Goal: Find specific page/section: Find specific page/section

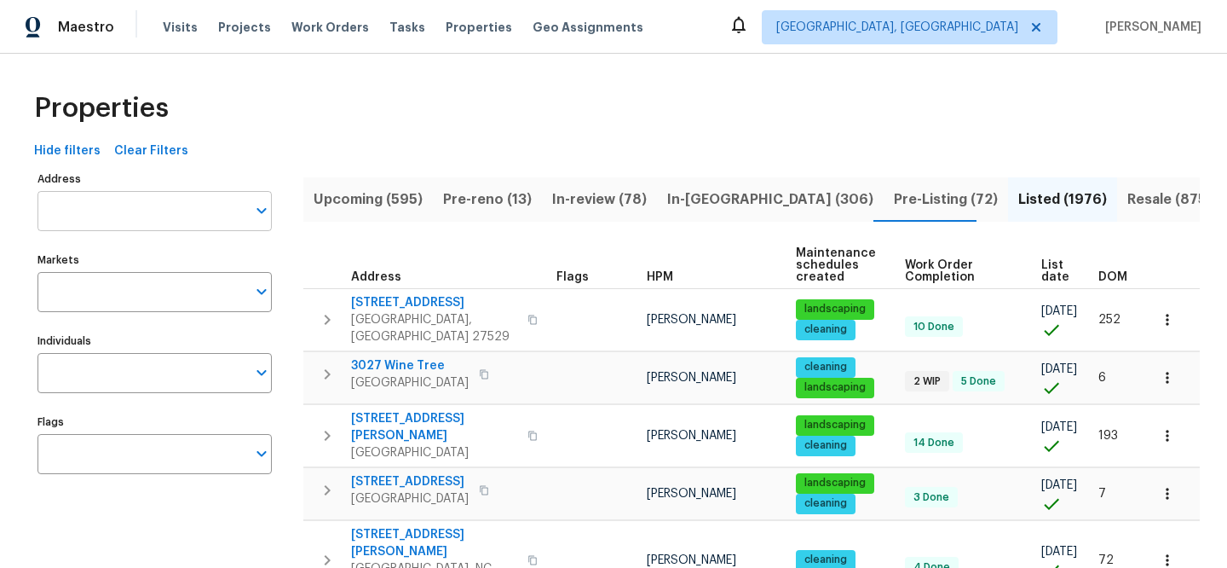
click at [176, 202] on input "Address" at bounding box center [141, 211] width 209 height 40
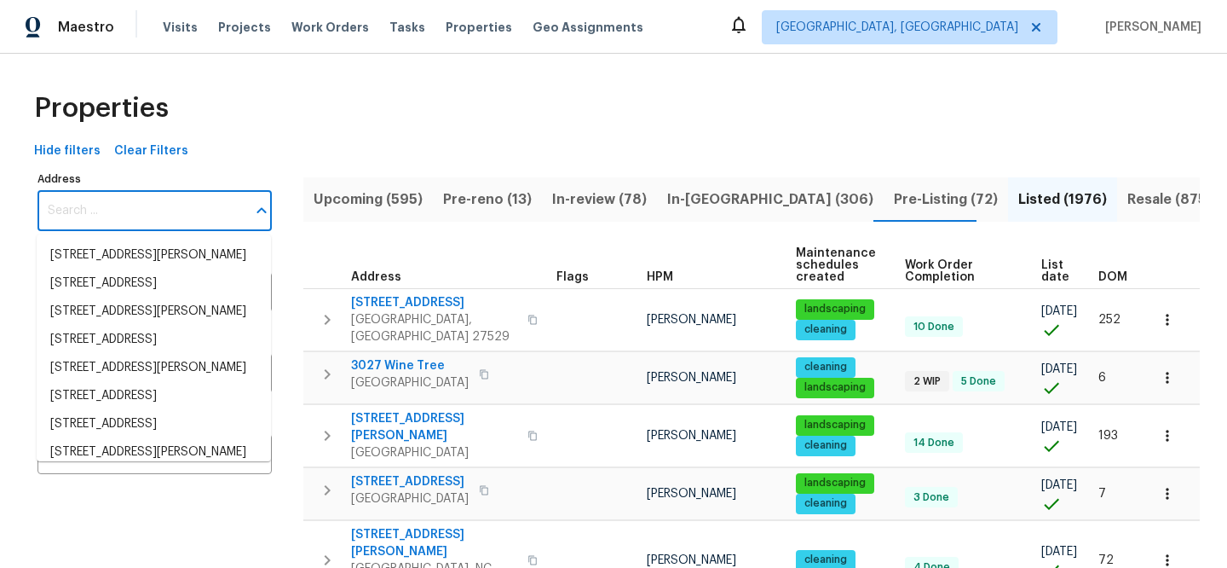
paste input "5407 Effingham Ct"
type input "5407 Effingham Ct"
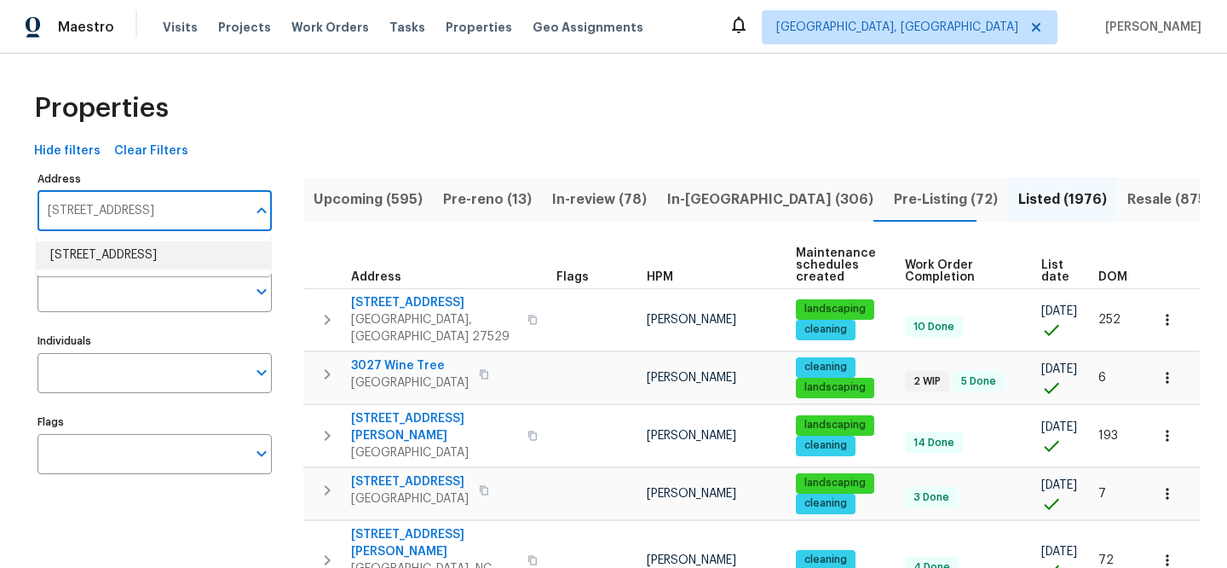
click at [176, 253] on li "5407 Effingham Ct Lithonia GA 30038" at bounding box center [154, 255] width 234 height 28
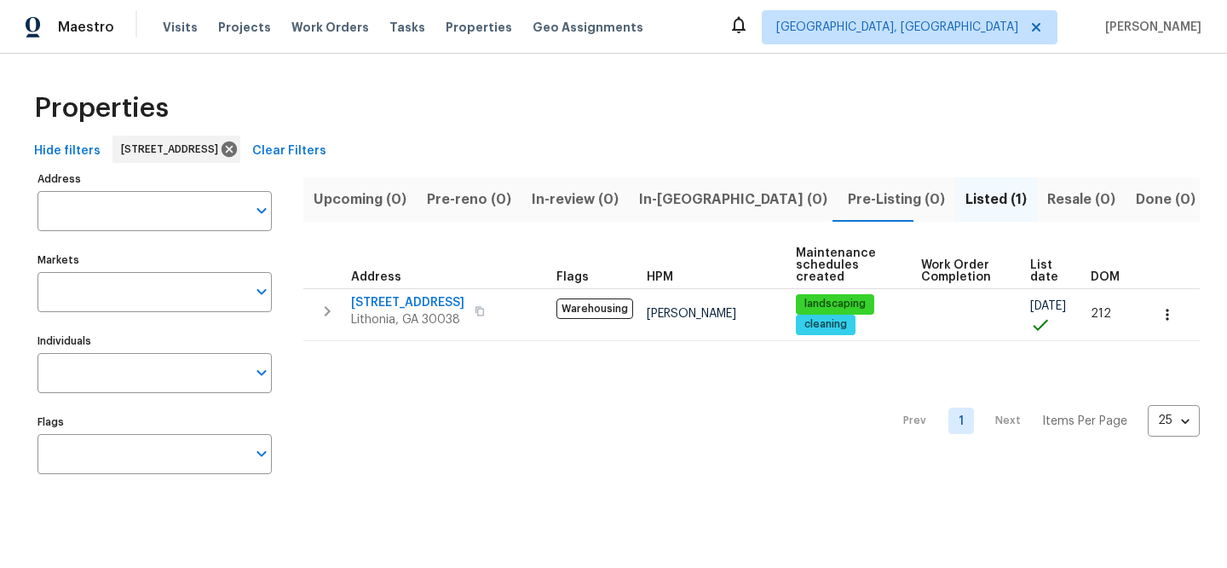
type input "5407 Effingham Ct Lithonia GA 30038"
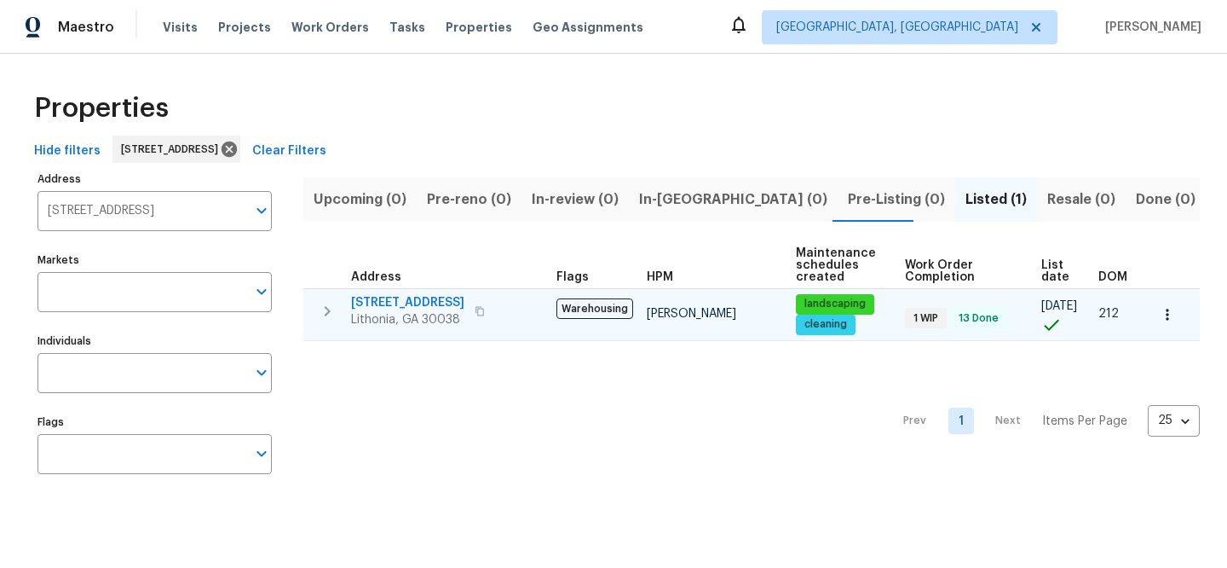
click at [416, 297] on span "5407 Effingham Ct" at bounding box center [407, 302] width 113 height 17
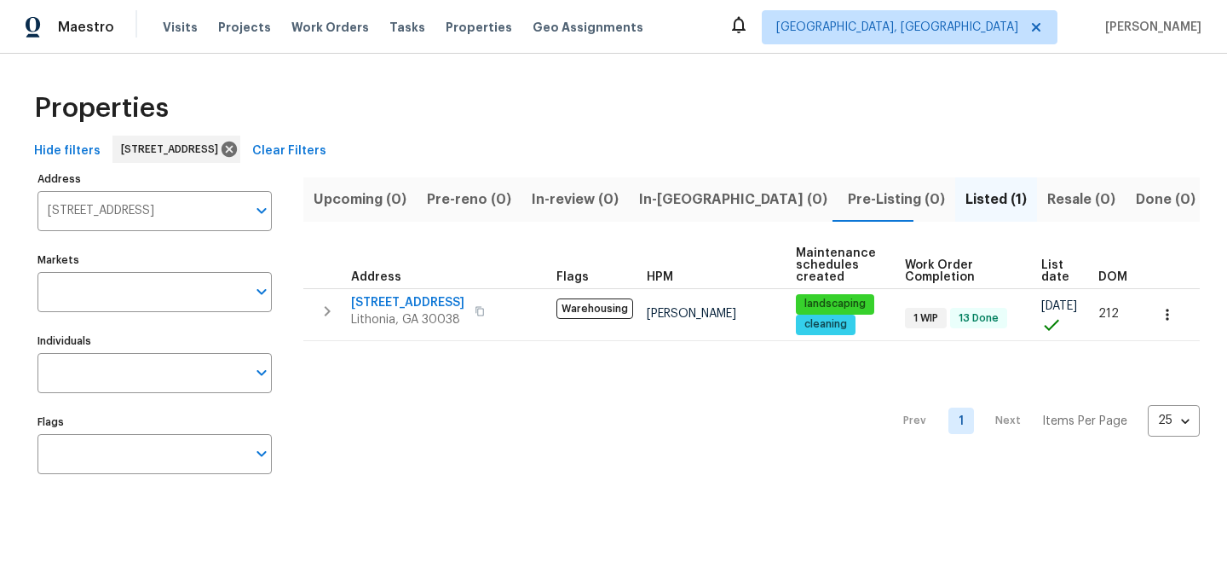
click at [326, 146] on span "Clear Filters" at bounding box center [289, 151] width 74 height 21
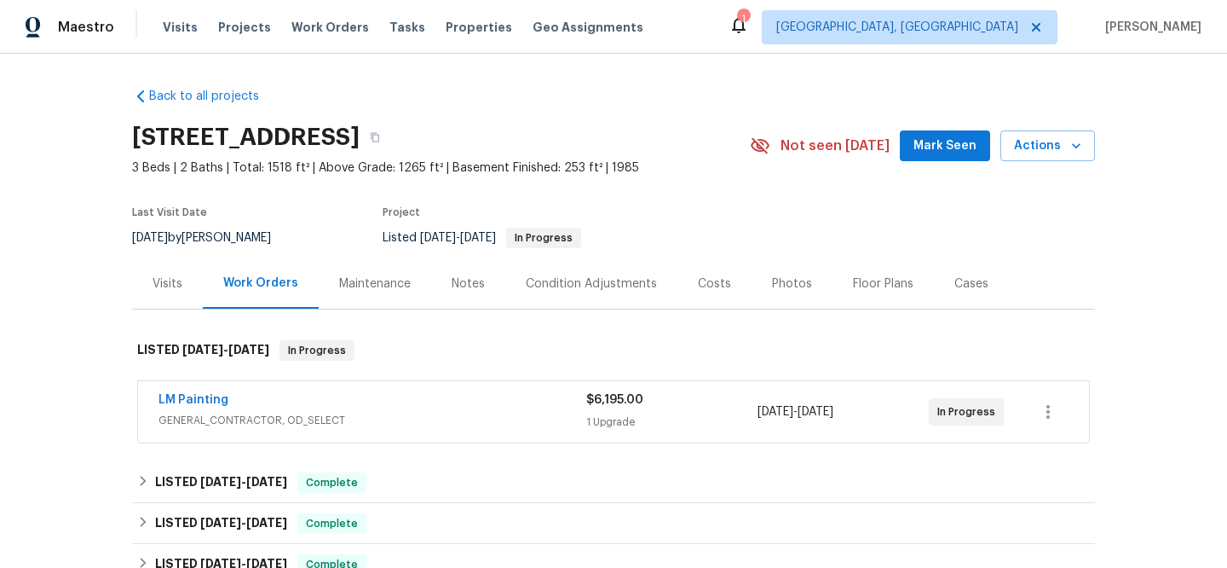
click at [412, 425] on span "GENERAL_CONTRACTOR, OD_SELECT" at bounding box center [373, 420] width 428 height 17
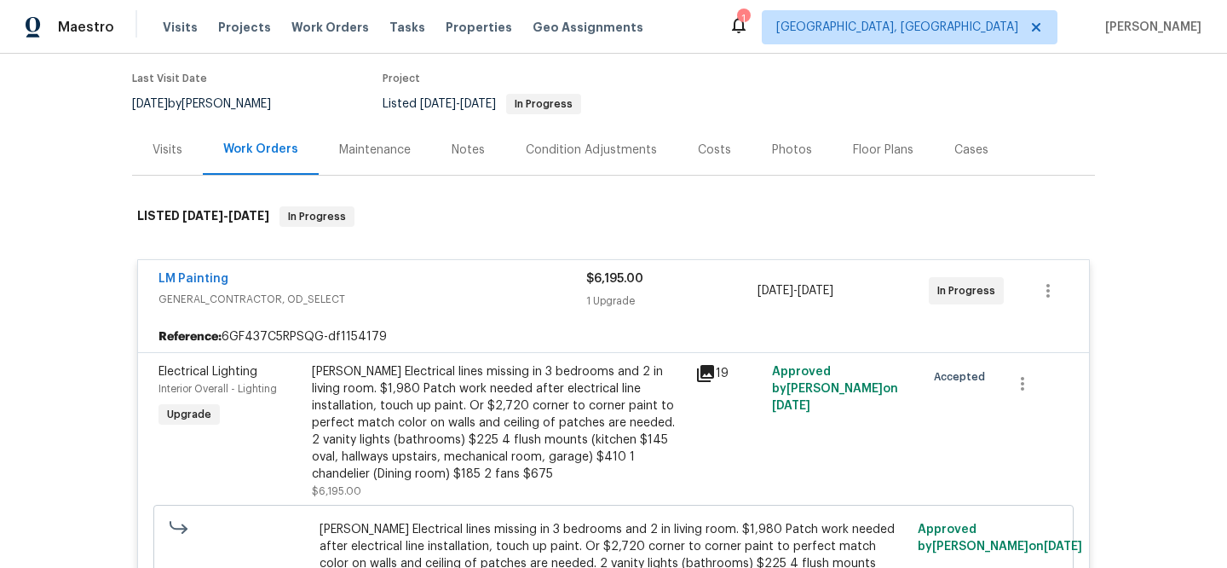
scroll to position [275, 0]
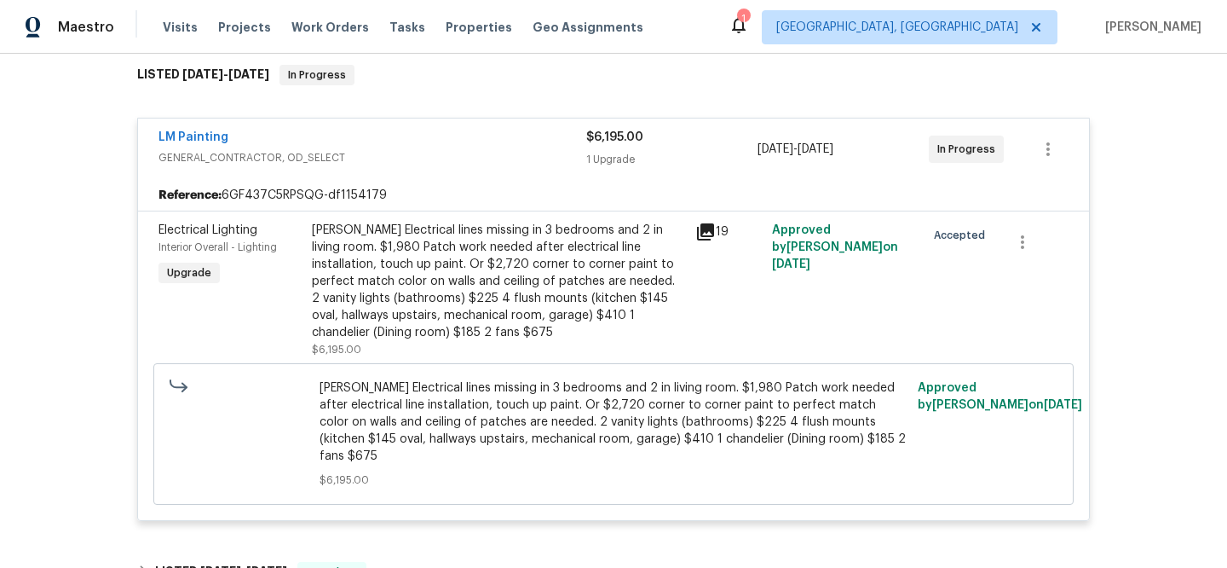
click at [697, 227] on icon at bounding box center [705, 231] width 17 height 17
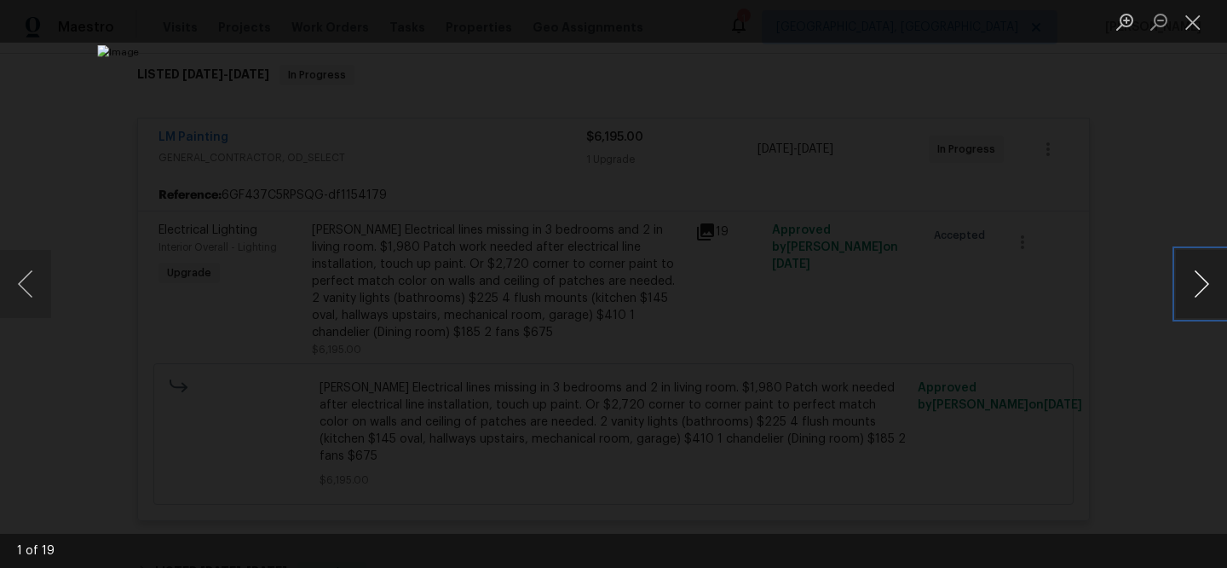
click at [1195, 292] on button "Next image" at bounding box center [1201, 284] width 51 height 68
click at [1194, 293] on button "Next image" at bounding box center [1201, 284] width 51 height 68
click at [43, 274] on button "Previous image" at bounding box center [25, 284] width 51 height 68
click at [1199, 272] on button "Next image" at bounding box center [1201, 284] width 51 height 68
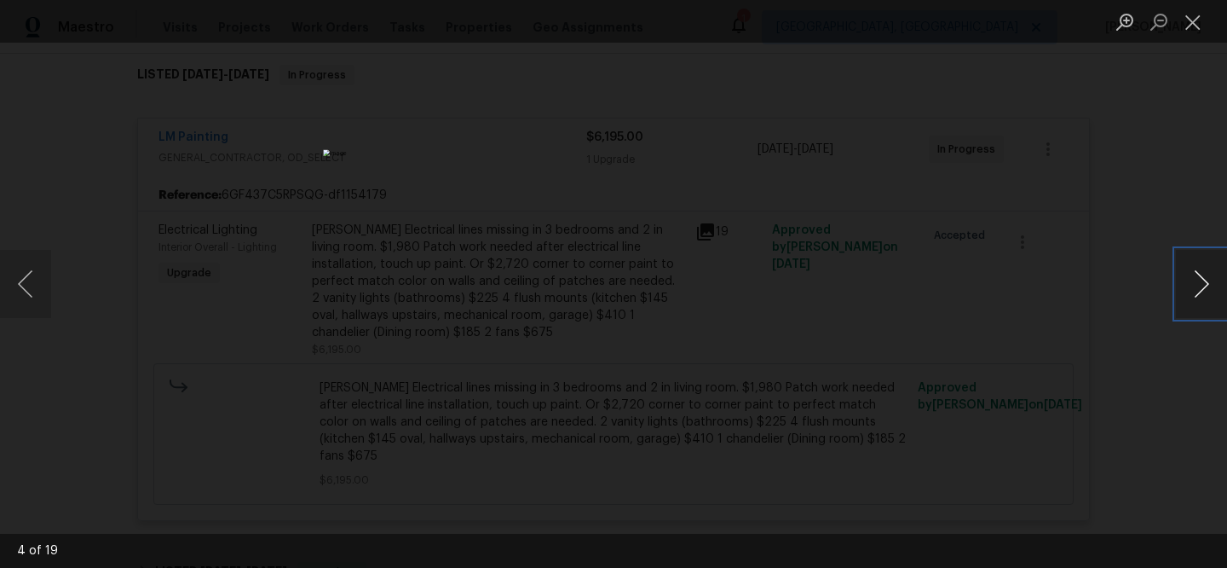
click at [1196, 272] on button "Next image" at bounding box center [1201, 284] width 51 height 68
click at [1195, 274] on button "Next image" at bounding box center [1201, 284] width 51 height 68
click at [1190, 274] on button "Next image" at bounding box center [1201, 284] width 51 height 68
click at [1194, 280] on button "Next image" at bounding box center [1201, 284] width 51 height 68
click at [1194, 281] on button "Next image" at bounding box center [1201, 284] width 51 height 68
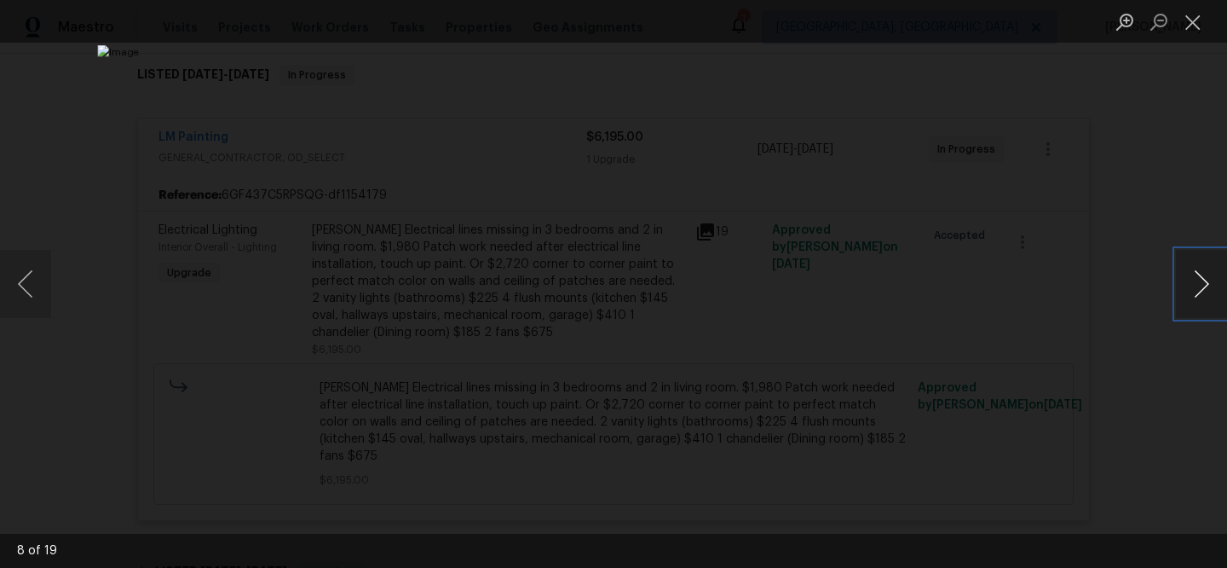
click at [1194, 281] on button "Next image" at bounding box center [1201, 284] width 51 height 68
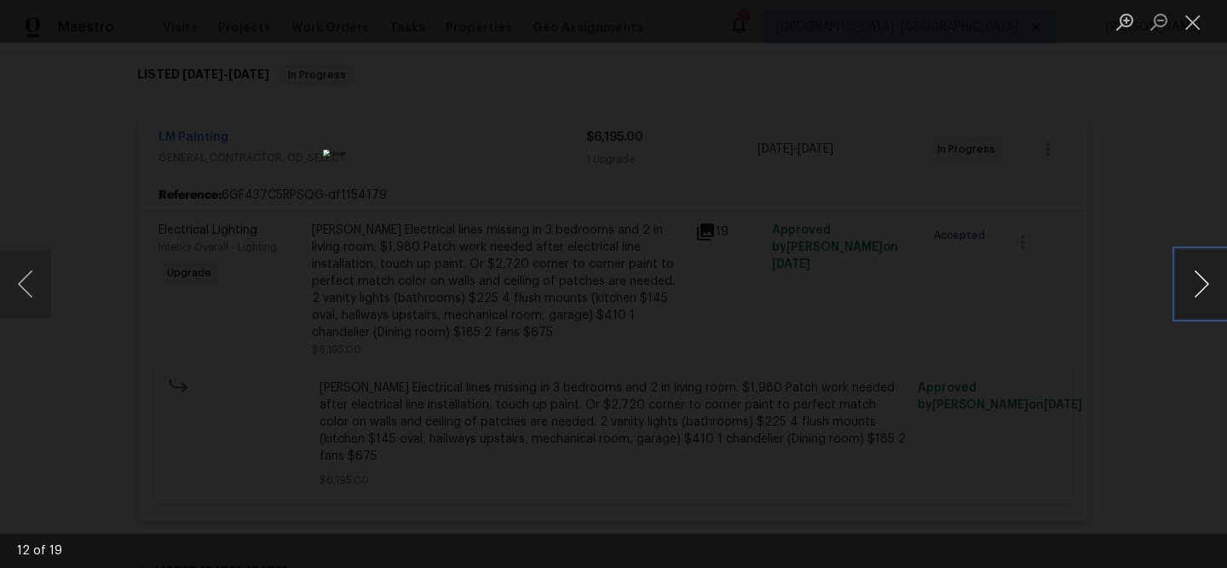
click at [1194, 281] on button "Next image" at bounding box center [1201, 284] width 51 height 68
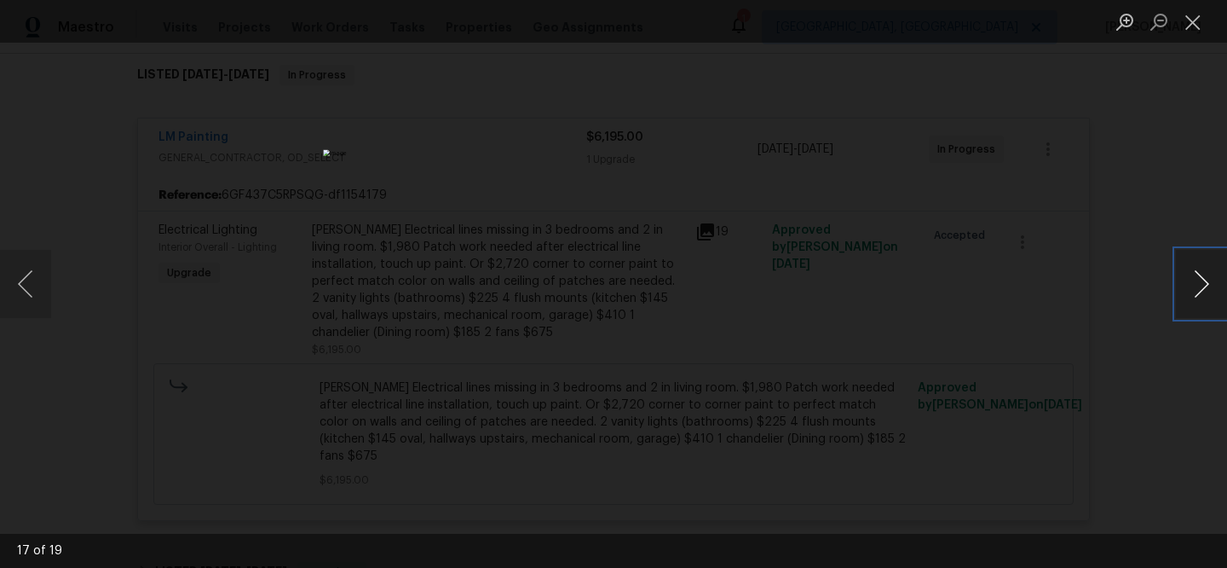
click at [1194, 281] on button "Next image" at bounding box center [1201, 284] width 51 height 68
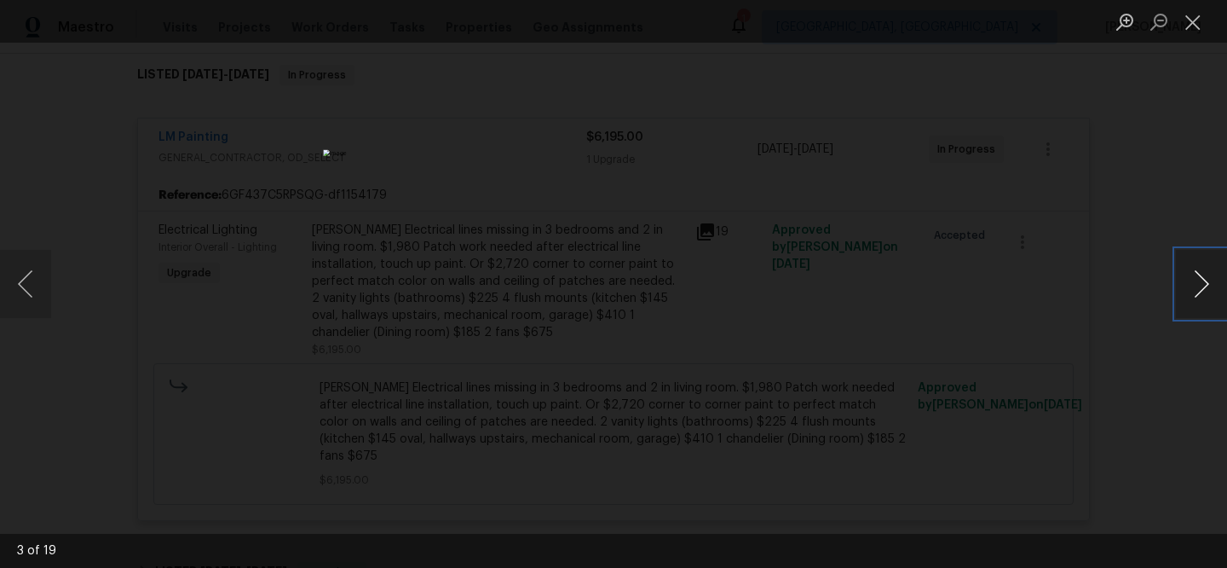
click at [1194, 281] on button "Next image" at bounding box center [1201, 284] width 51 height 68
click at [1162, 283] on div "Lightbox" at bounding box center [613, 284] width 1227 height 568
